Goal: Information Seeking & Learning: Learn about a topic

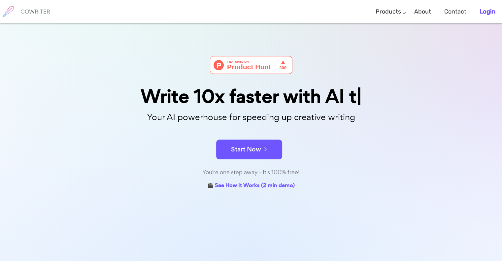
click at [495, 9] on b "Login" at bounding box center [488, 11] width 16 height 7
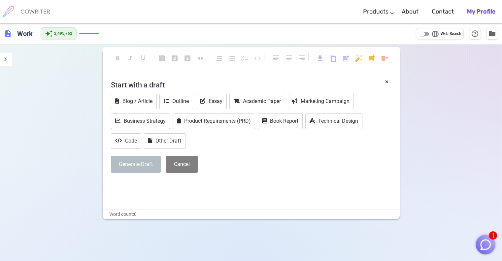
click at [486, 246] on img "button" at bounding box center [486, 244] width 13 height 13
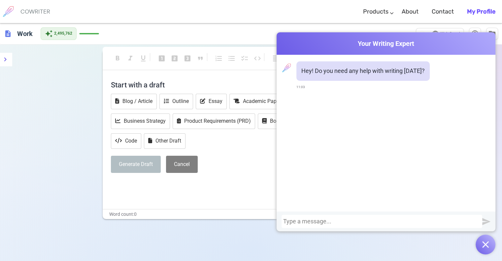
click at [411, 220] on div at bounding box center [382, 221] width 198 height 7
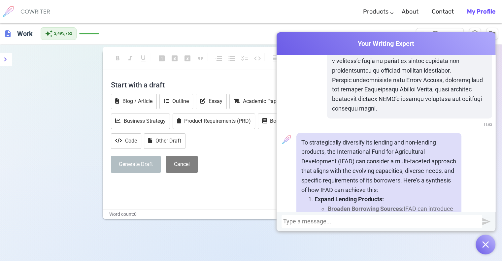
scroll to position [3058, 0]
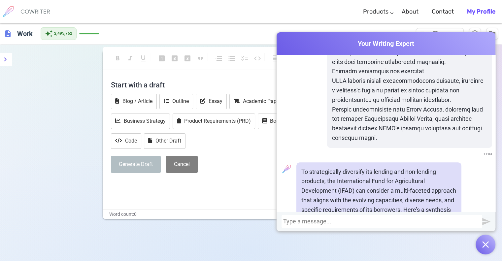
drag, startPoint x: 369, startPoint y: 128, endPoint x: 309, endPoint y: 170, distance: 72.6
copy ol "Expand Lending Products: Broaden Borrowing Sources: IFAD can introduce a variet…"
click at [344, 224] on div at bounding box center [382, 221] width 198 height 7
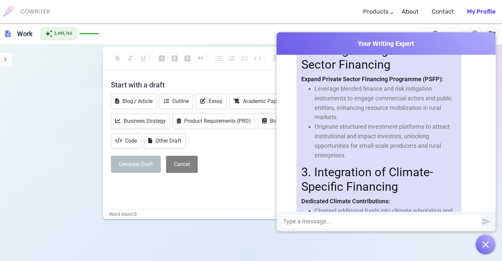
scroll to position [7381, 0]
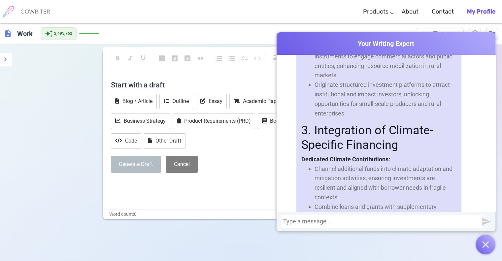
click at [314, 224] on div at bounding box center [382, 221] width 198 height 7
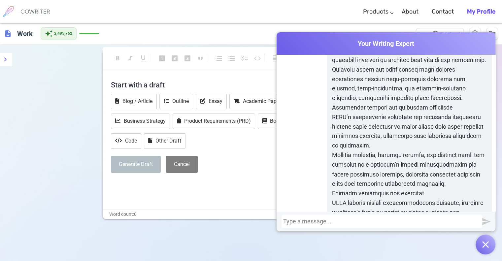
scroll to position [11171, 0]
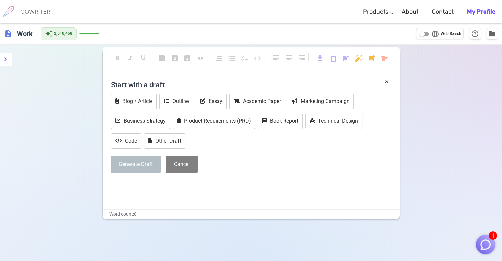
click at [429, 34] on input "language Web Search" at bounding box center [423, 34] width 24 height 8
checkbox input "true"
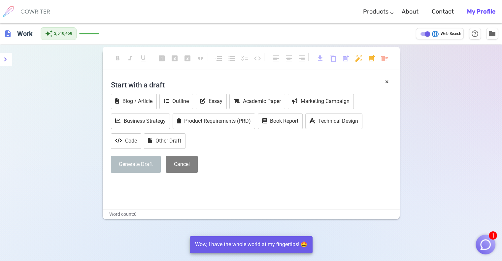
click at [489, 250] on img "button" at bounding box center [486, 244] width 13 height 13
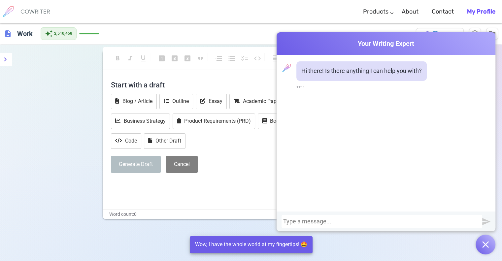
click at [435, 224] on div at bounding box center [382, 221] width 198 height 7
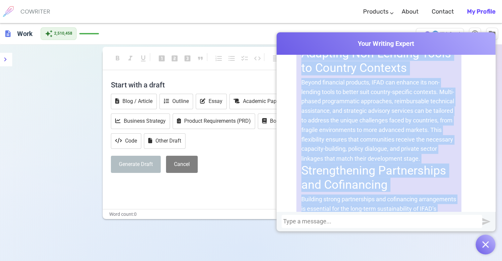
scroll to position [3970, 0]
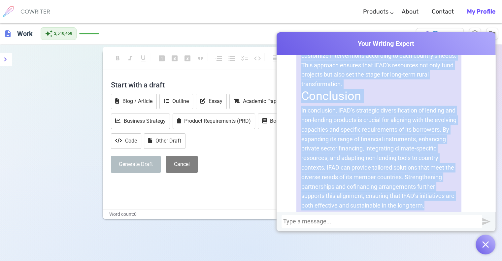
drag, startPoint x: 297, startPoint y: 81, endPoint x: 406, endPoint y: 155, distance: 132.3
copy div "The International Fund for Agricultural Development (IFAD) faces the complex ta…"
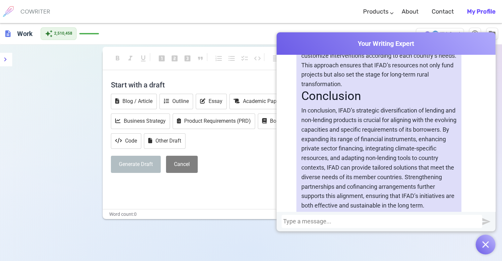
click at [300, 222] on div at bounding box center [382, 221] width 198 height 7
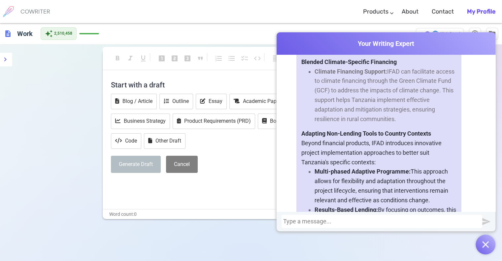
scroll to position [5582, 0]
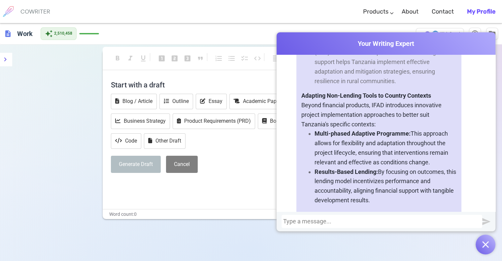
click at [370, 167] on p "Results-Based Lending: By focusing on outcomes, this lending model incentivizes…" at bounding box center [386, 186] width 142 height 38
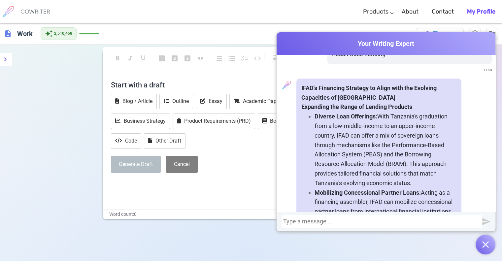
scroll to position [4886, 0]
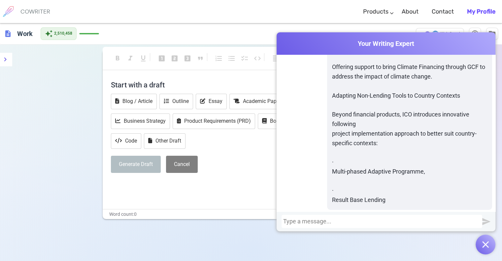
drag, startPoint x: 370, startPoint y: 153, endPoint x: 297, endPoint y: 185, distance: 79.7
copy div "IFAD's Financing Strategy to Align with the Evolving Capacities of Tanzania Exp…"
click at [356, 220] on div at bounding box center [382, 221] width 198 height 7
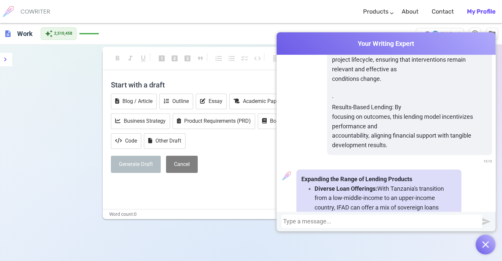
scroll to position [6588, 0]
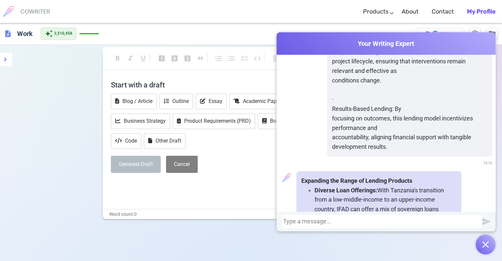
drag, startPoint x: 373, startPoint y: 154, endPoint x: 350, endPoint y: 127, distance: 35.4
drag, startPoint x: 350, startPoint y: 127, endPoint x: 330, endPoint y: 130, distance: 20.6
click at [330, 186] on p "Diverse Loan Offerings: With Tanzania's transition from a low-middle-income to …" at bounding box center [386, 224] width 142 height 76
click at [302, 177] on strong "Expanding the Range of Lending Products" at bounding box center [357, 180] width 111 height 7
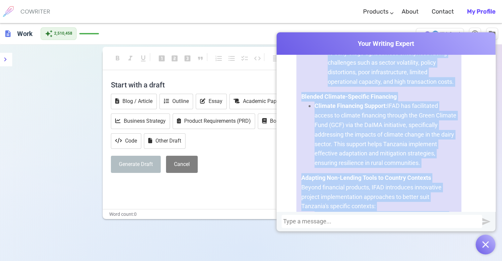
scroll to position [7203, 0]
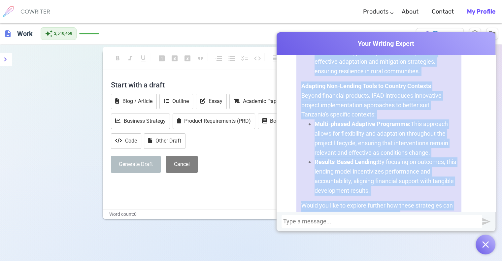
drag, startPoint x: 299, startPoint y: 125, endPoint x: 381, endPoint y: 156, distance: 87.7
copy div "Expanding the Range of Lending Products Diverse Loan Offerings: With Tanzania's…"
